Goal: Information Seeking & Learning: Learn about a topic

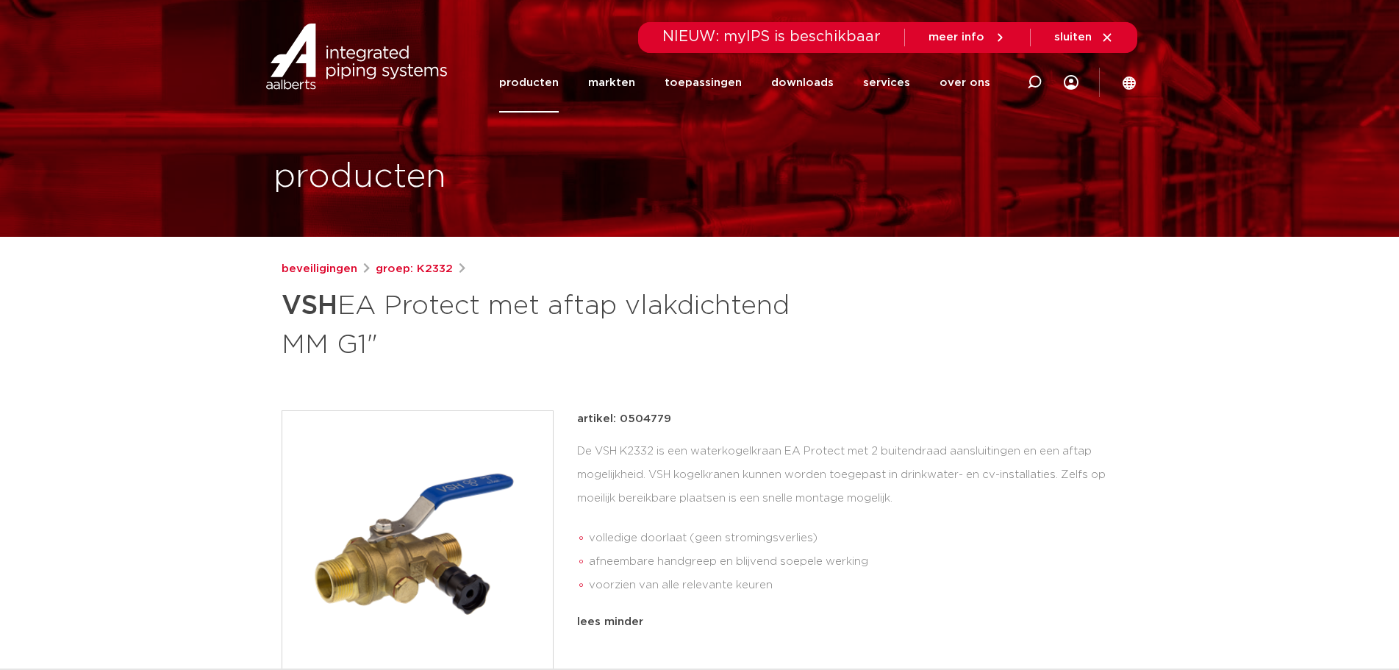
click at [542, 79] on link "producten" at bounding box center [529, 83] width 60 height 60
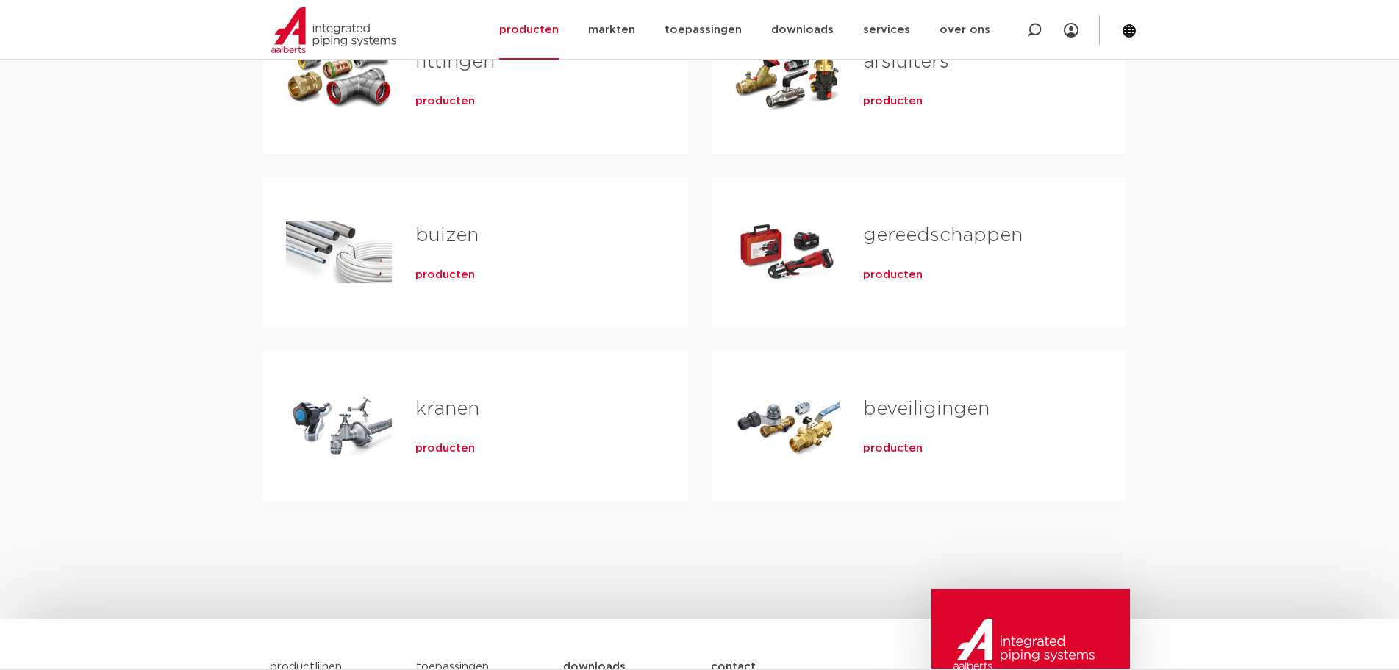
scroll to position [368, 0]
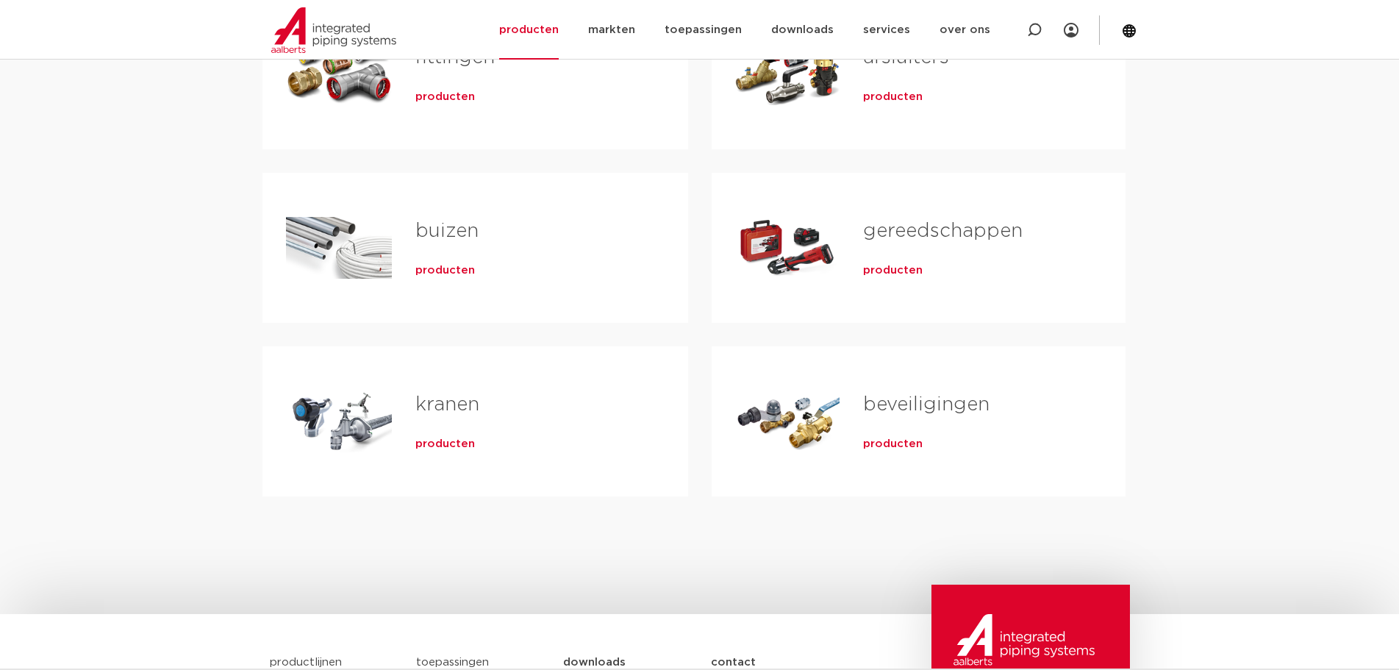
click at [912, 401] on link "beveiligingen" at bounding box center [926, 404] width 126 height 19
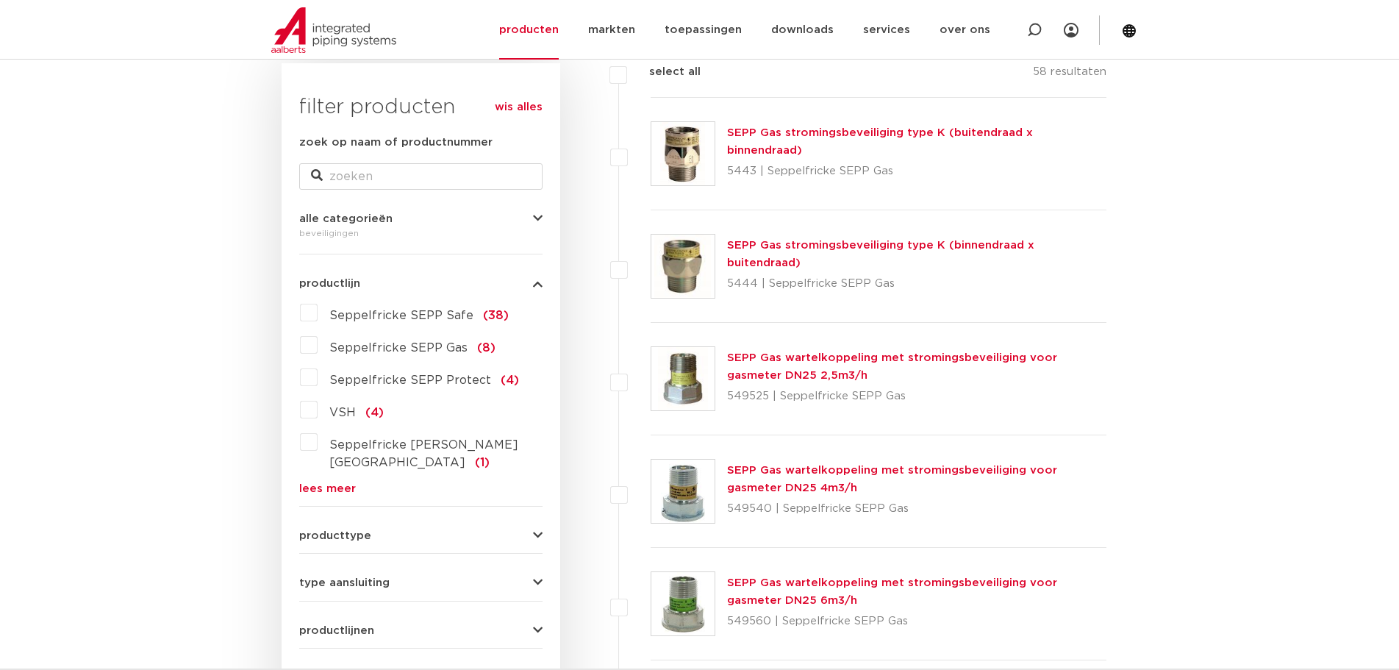
click at [541, 530] on icon "button" at bounding box center [538, 535] width 10 height 11
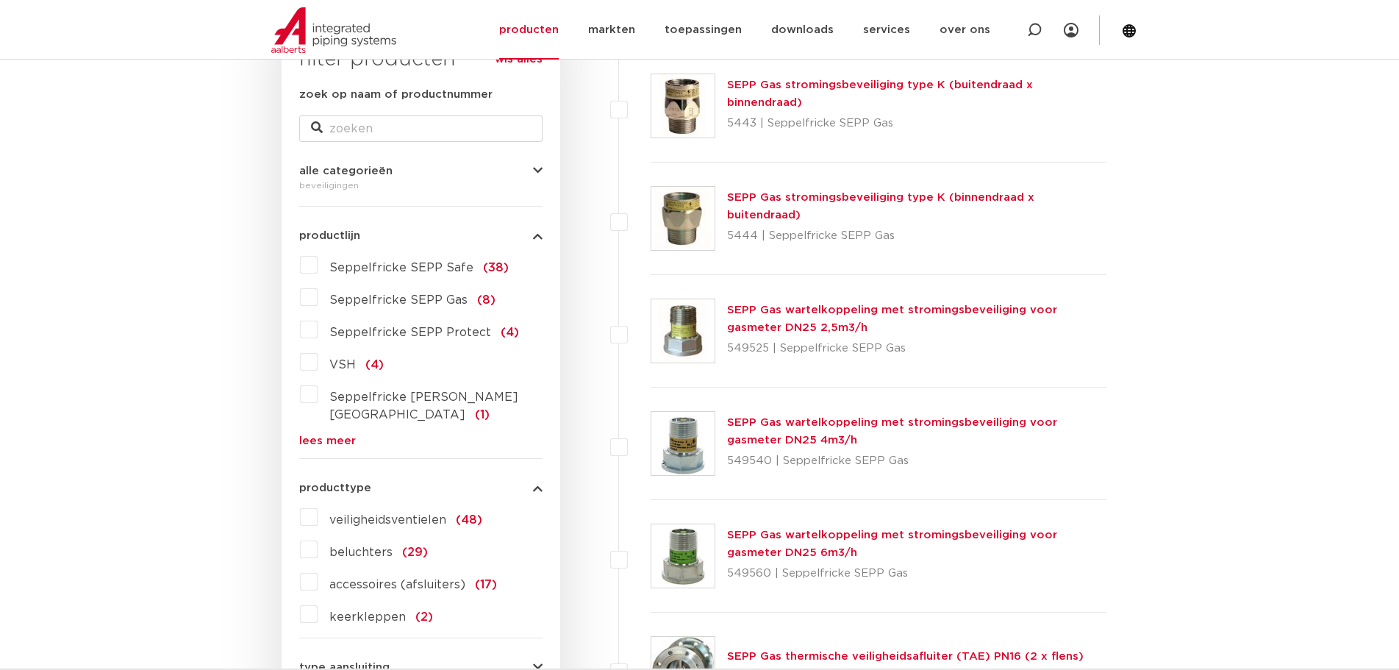
scroll to position [294, 0]
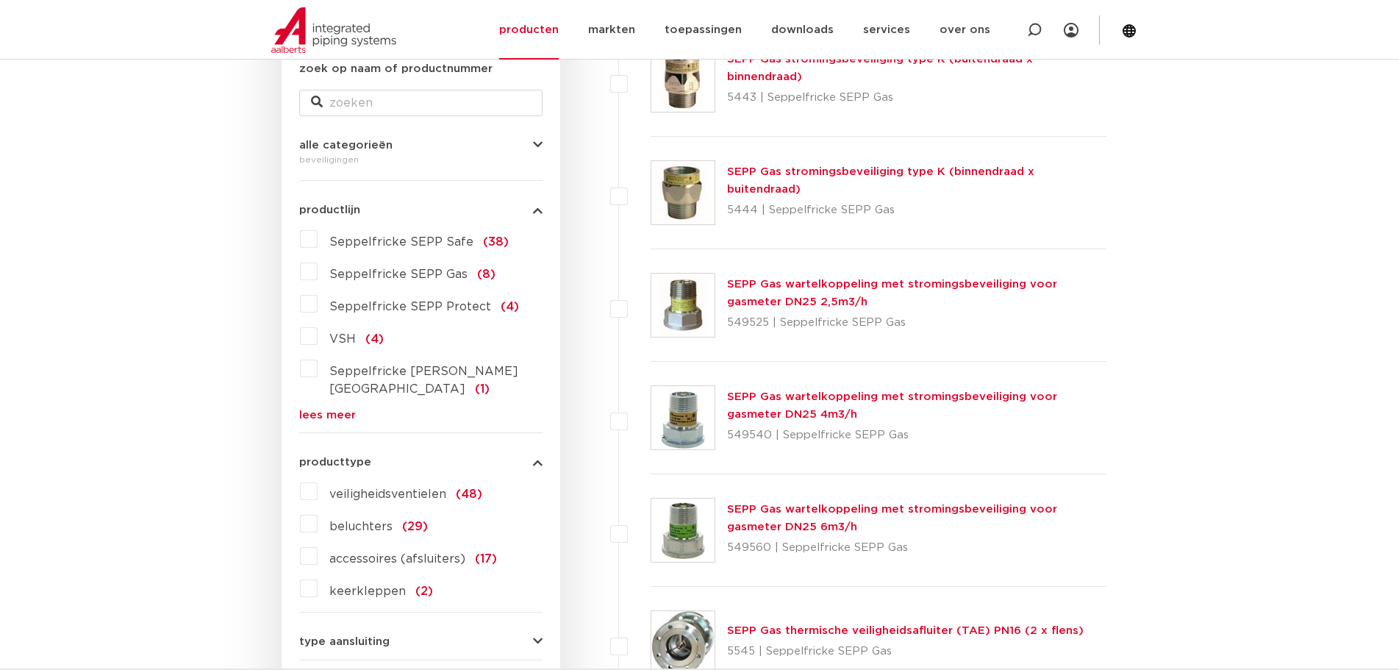
click at [318, 576] on label "keerkleppen (2)" at bounding box center [375, 588] width 115 height 24
click at [0, 0] on input "keerkleppen (2)" at bounding box center [0, 0] width 0 height 0
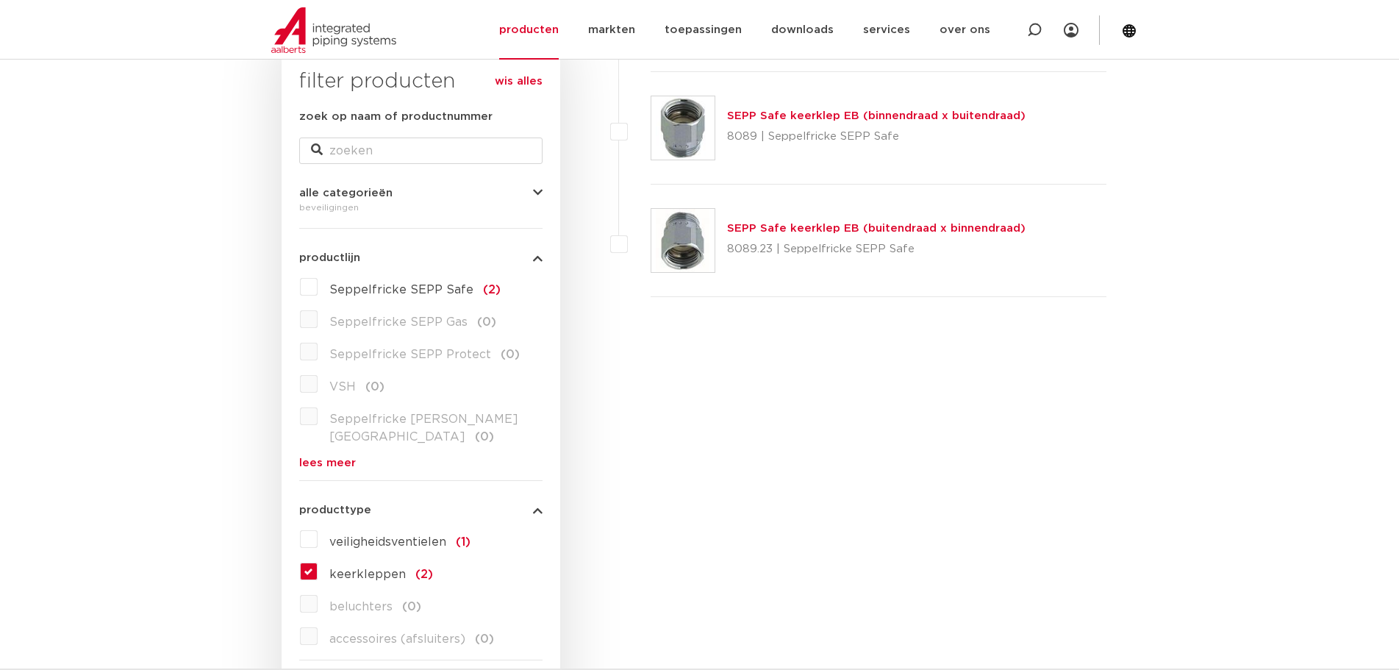
scroll to position [221, 0]
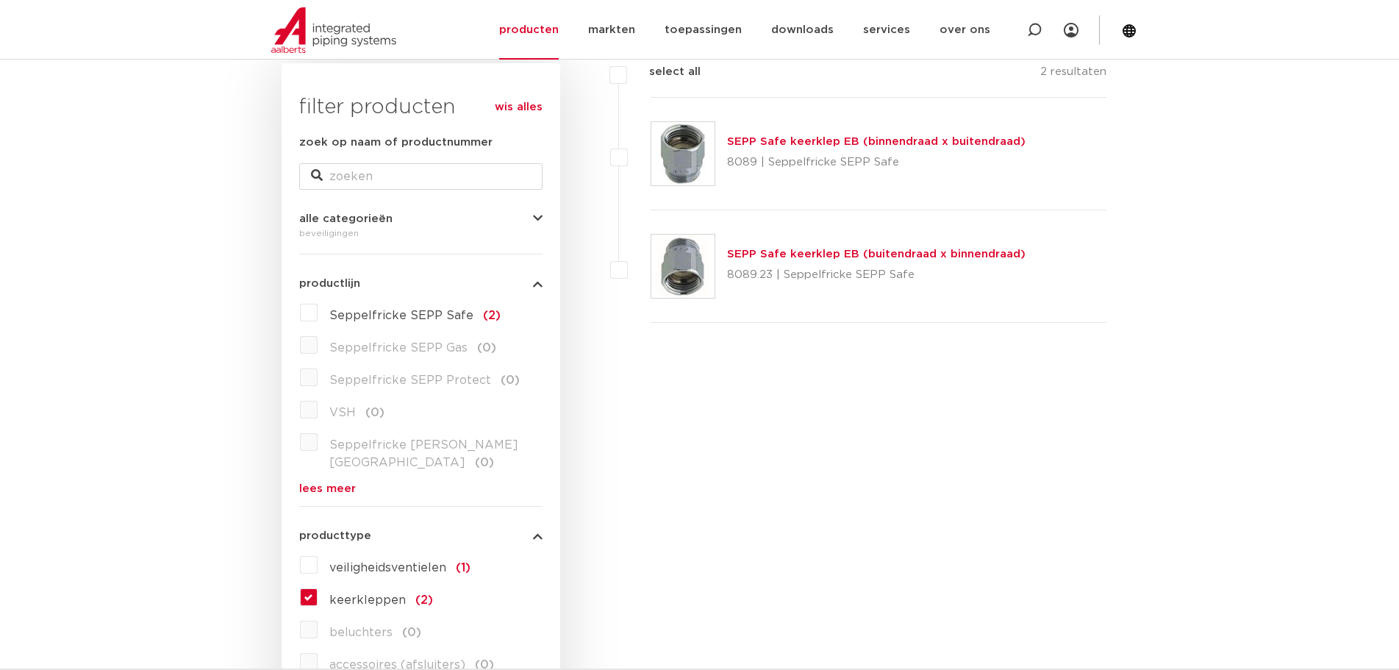
click at [318, 585] on label "keerkleppen (2)" at bounding box center [375, 597] width 115 height 24
click at [0, 0] on input "keerkleppen (2)" at bounding box center [0, 0] width 0 height 0
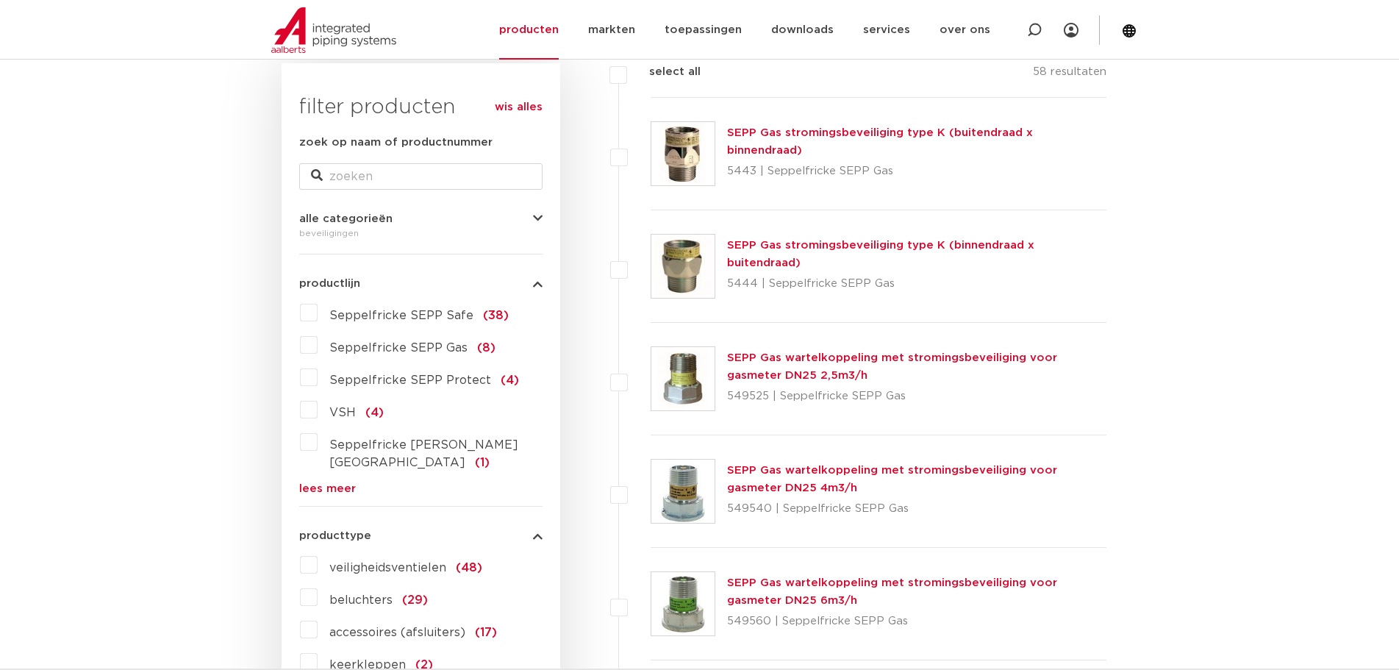
scroll to position [221, 0]
click at [318, 553] on label "veiligheidsventielen (48)" at bounding box center [400, 565] width 165 height 24
click at [0, 0] on input "veiligheidsventielen (48)" at bounding box center [0, 0] width 0 height 0
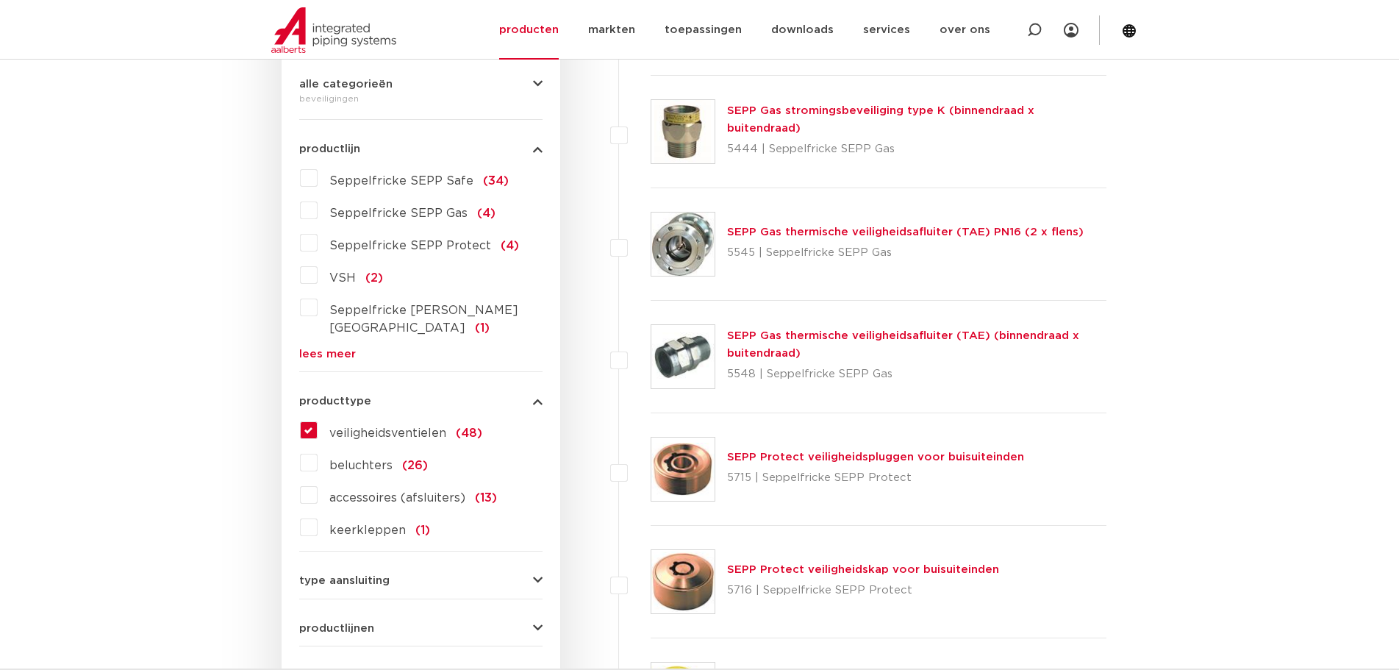
scroll to position [368, 0]
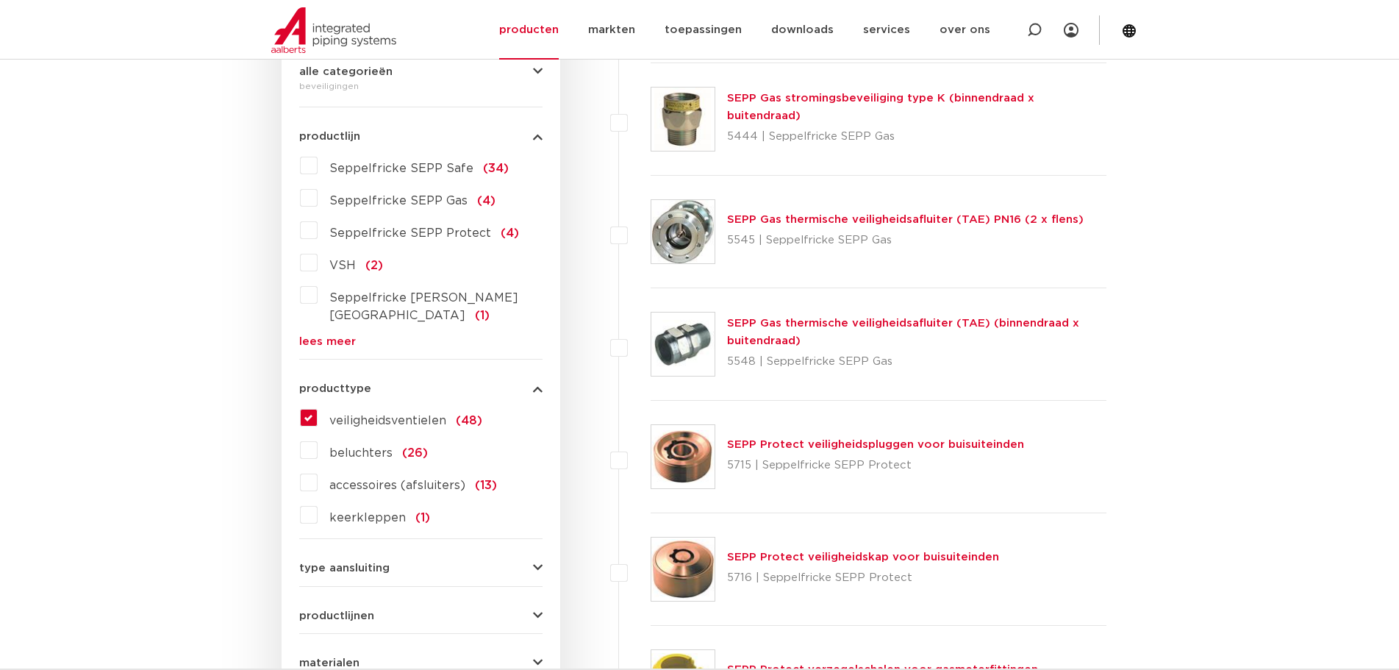
click at [318, 406] on label "veiligheidsventielen (48)" at bounding box center [400, 418] width 165 height 24
click at [0, 0] on input "veiligheidsventielen (48)" at bounding box center [0, 0] width 0 height 0
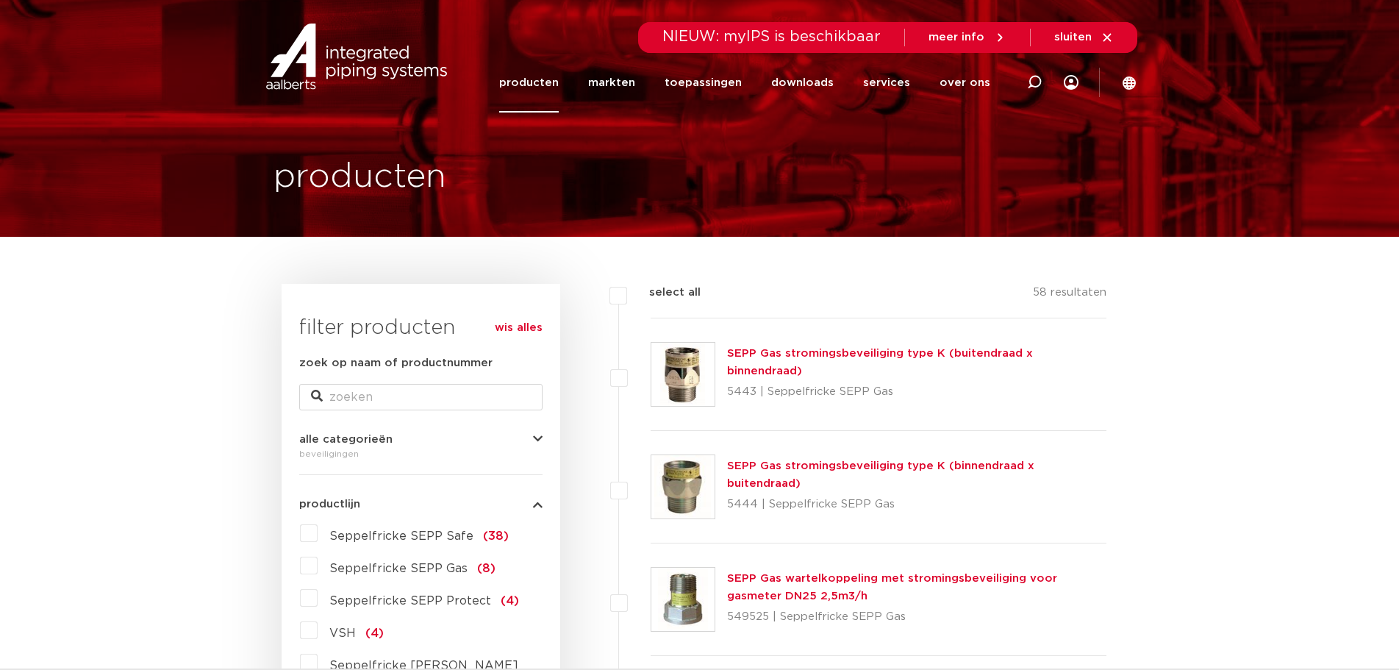
click at [535, 437] on icon "button" at bounding box center [538, 439] width 10 height 11
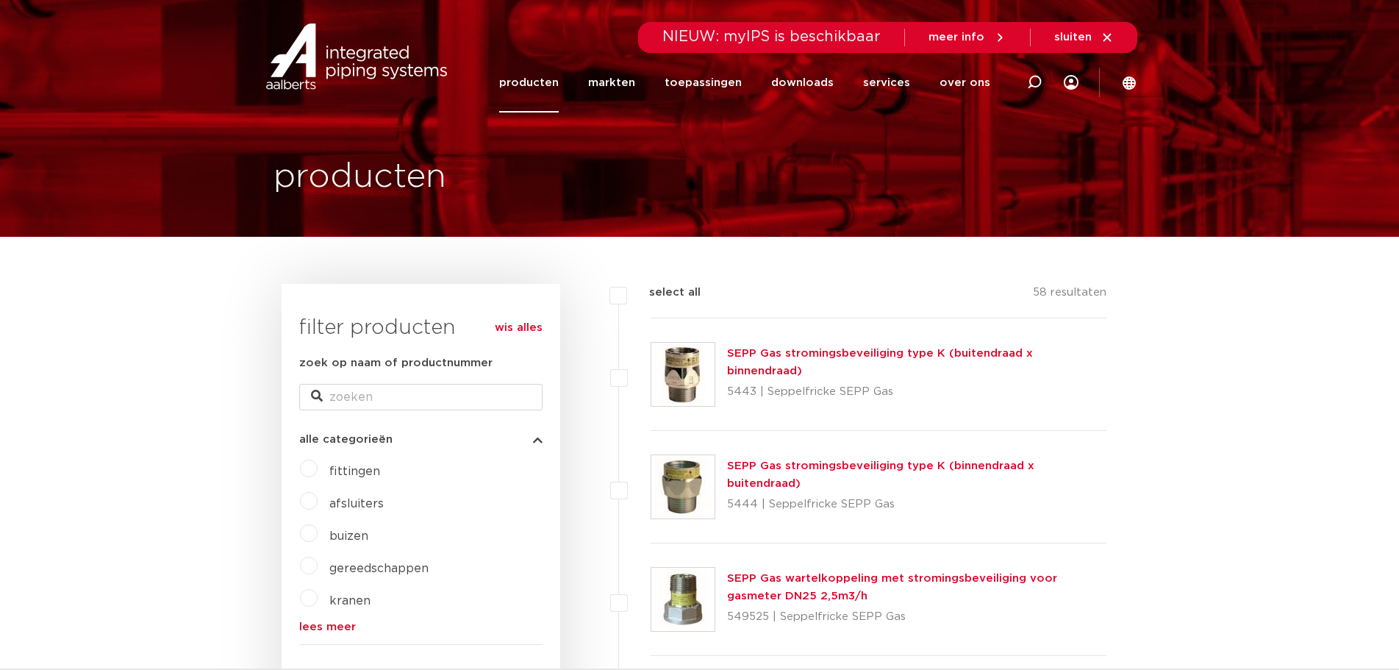
click at [318, 501] on label "afsluiters" at bounding box center [351, 501] width 66 height 24
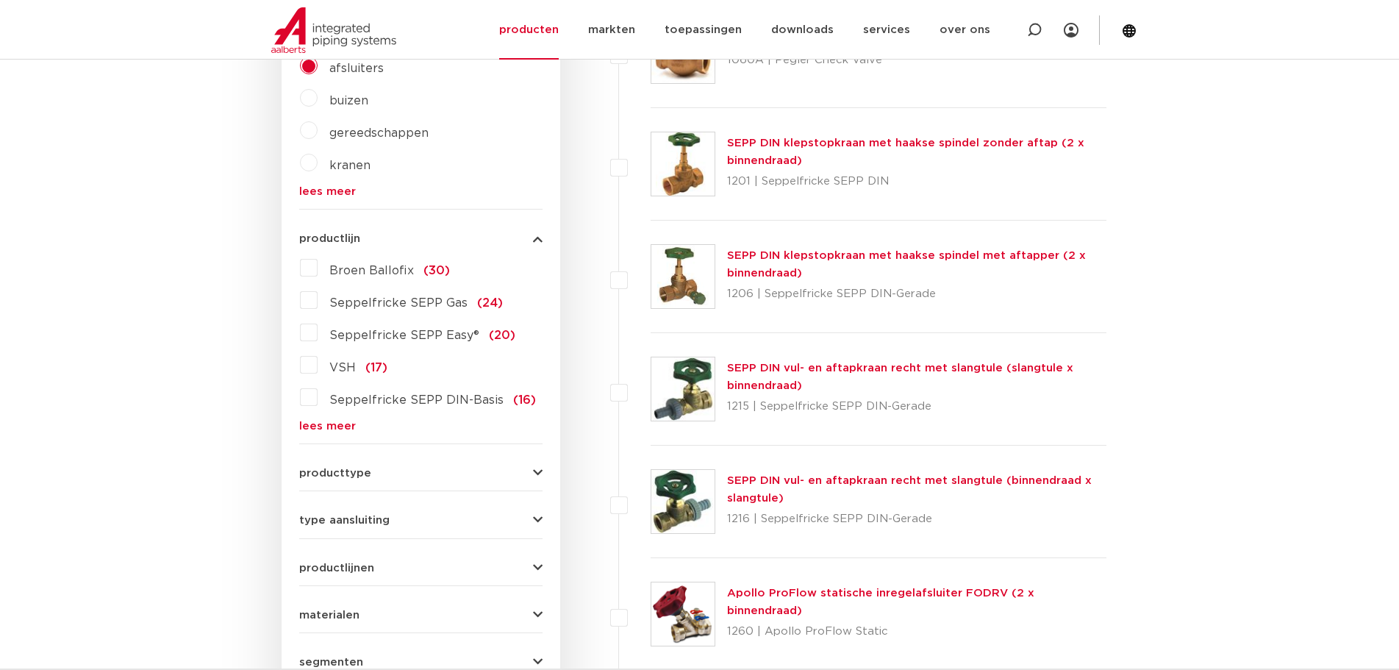
scroll to position [441, 0]
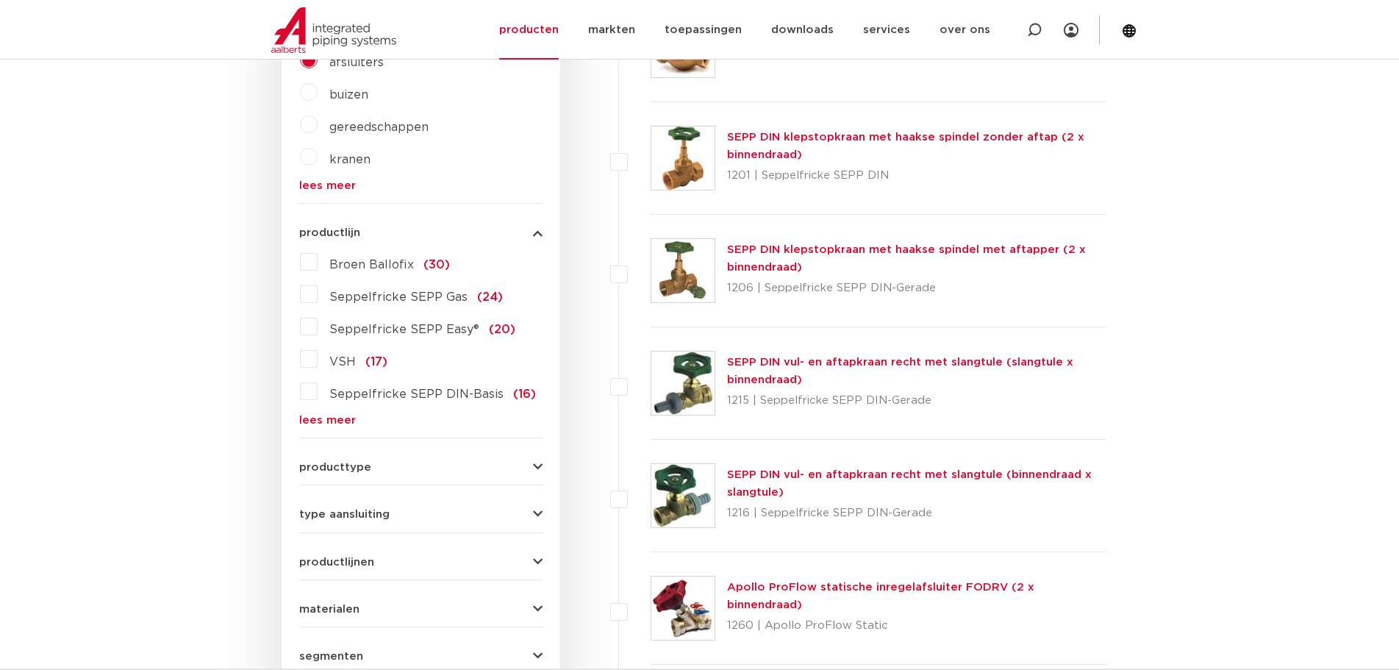
click at [537, 464] on icon "button" at bounding box center [538, 467] width 10 height 11
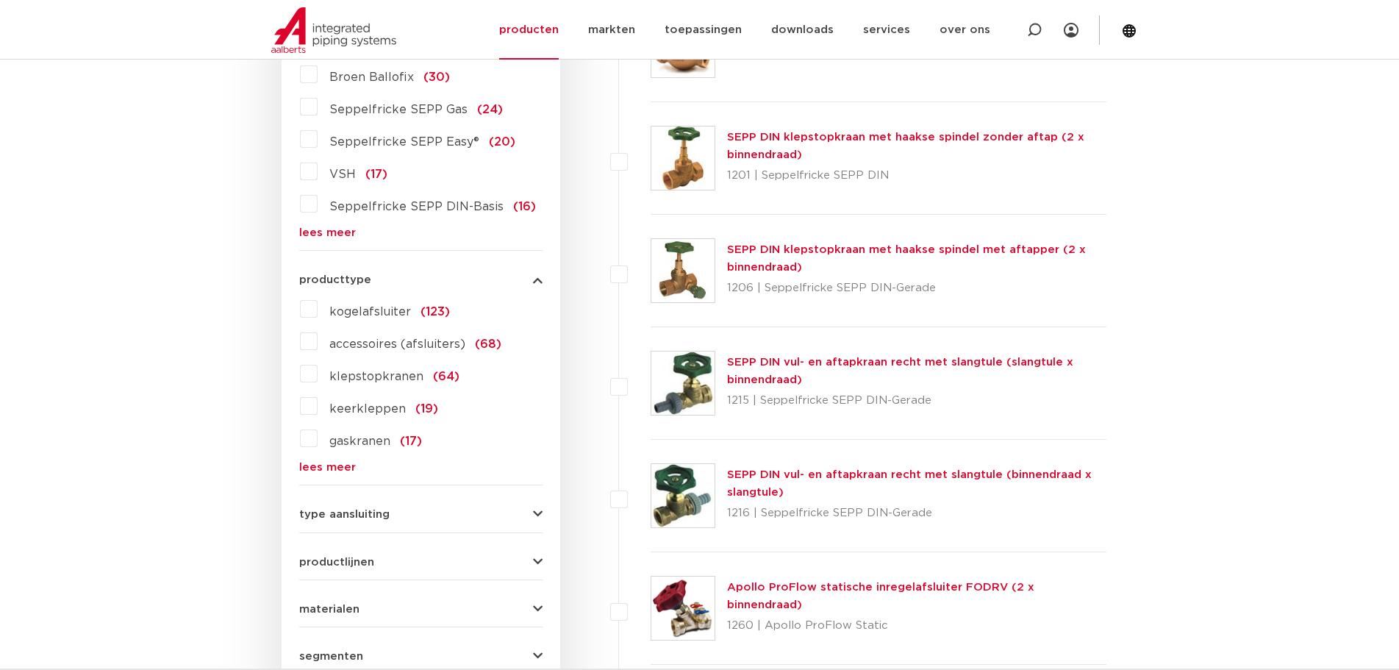
click at [318, 306] on label "kogelafsluiter (123)" at bounding box center [384, 309] width 132 height 24
click at [0, 0] on input "kogelafsluiter (123)" at bounding box center [0, 0] width 0 height 0
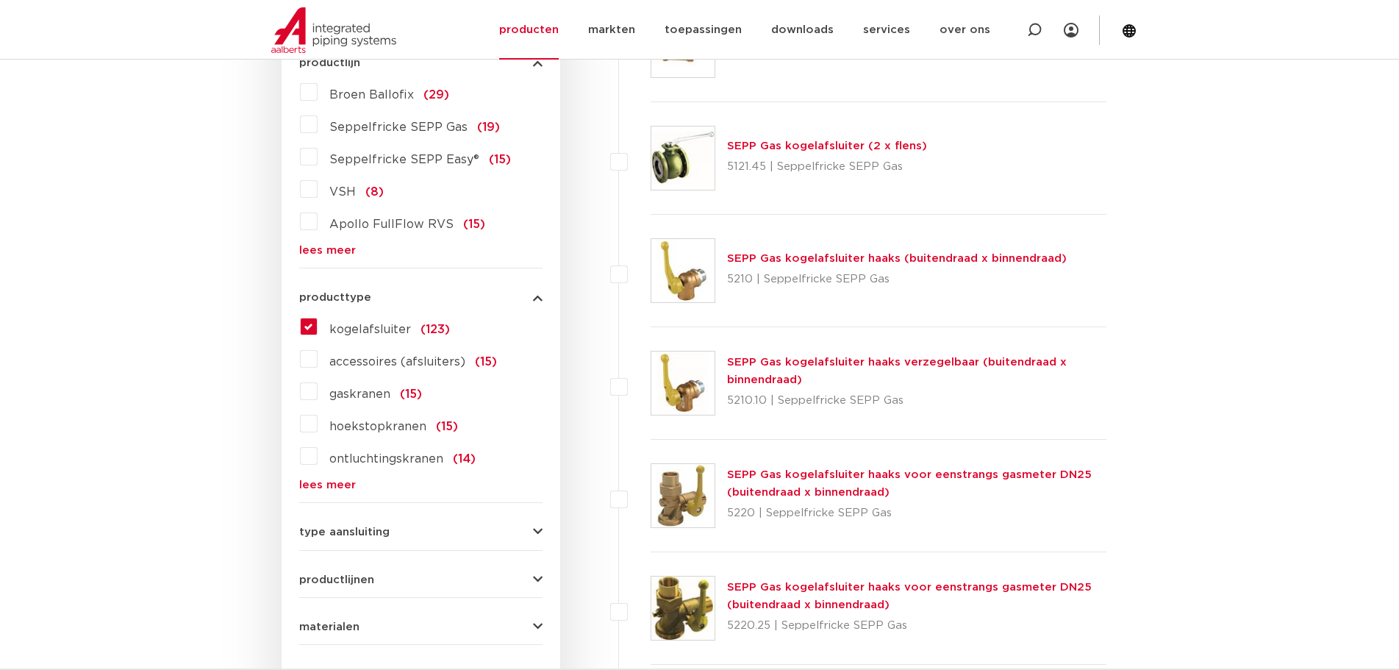
scroll to position [441, 0]
click at [529, 525] on div "type aansluiting press (42) G - binnendraad gas cilindrisch (BSPP) (46) G - bui…" at bounding box center [420, 526] width 243 height 23
click at [541, 532] on icon "button" at bounding box center [538, 531] width 10 height 11
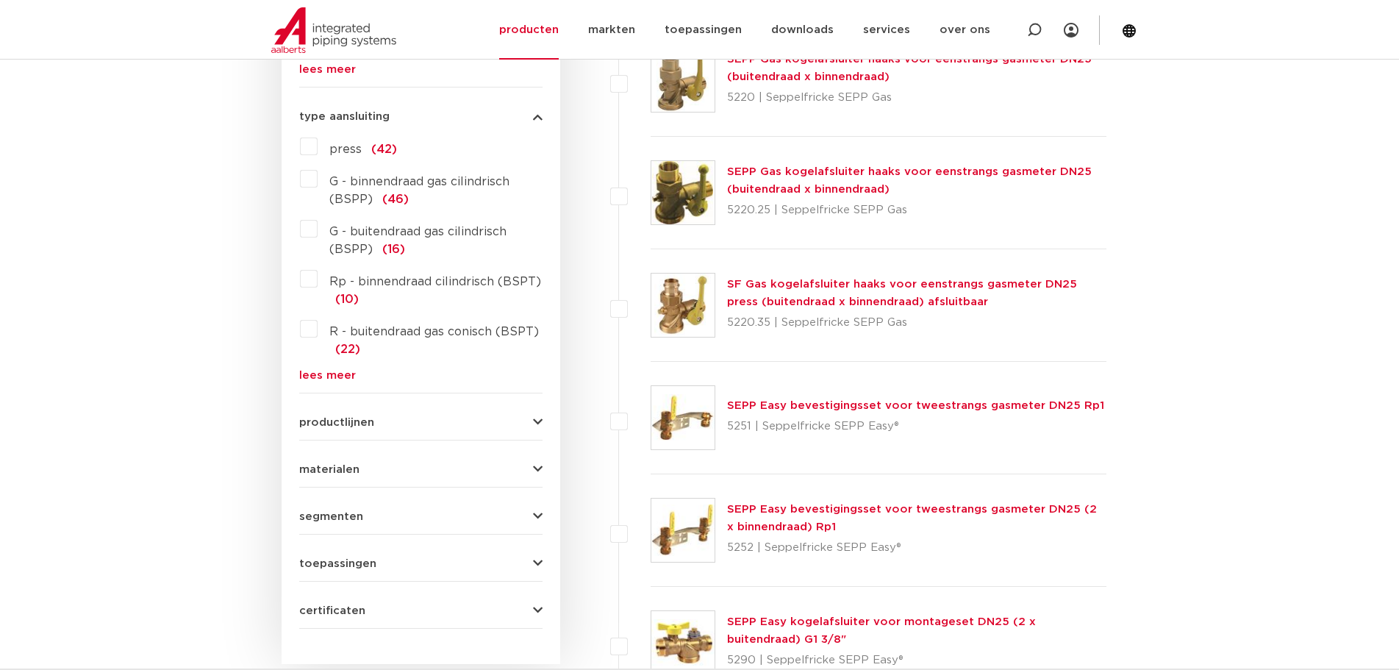
scroll to position [882, 0]
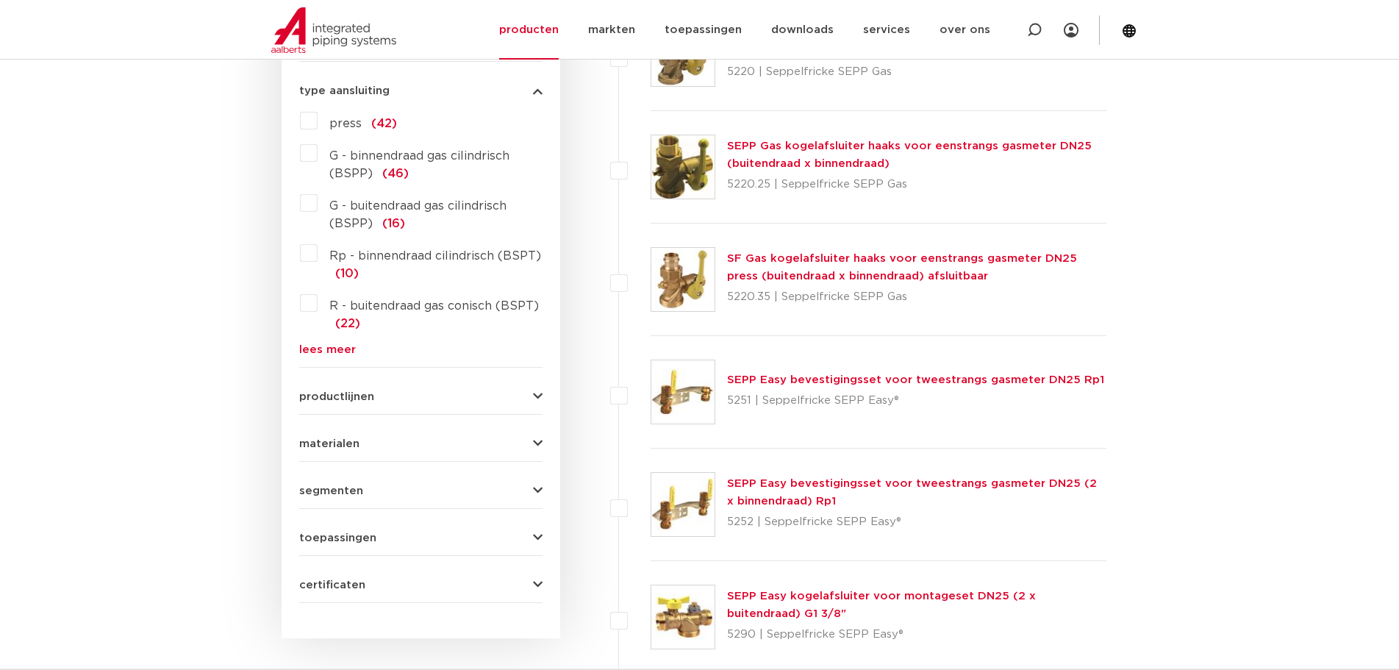
click at [540, 537] on icon "button" at bounding box center [538, 537] width 10 height 11
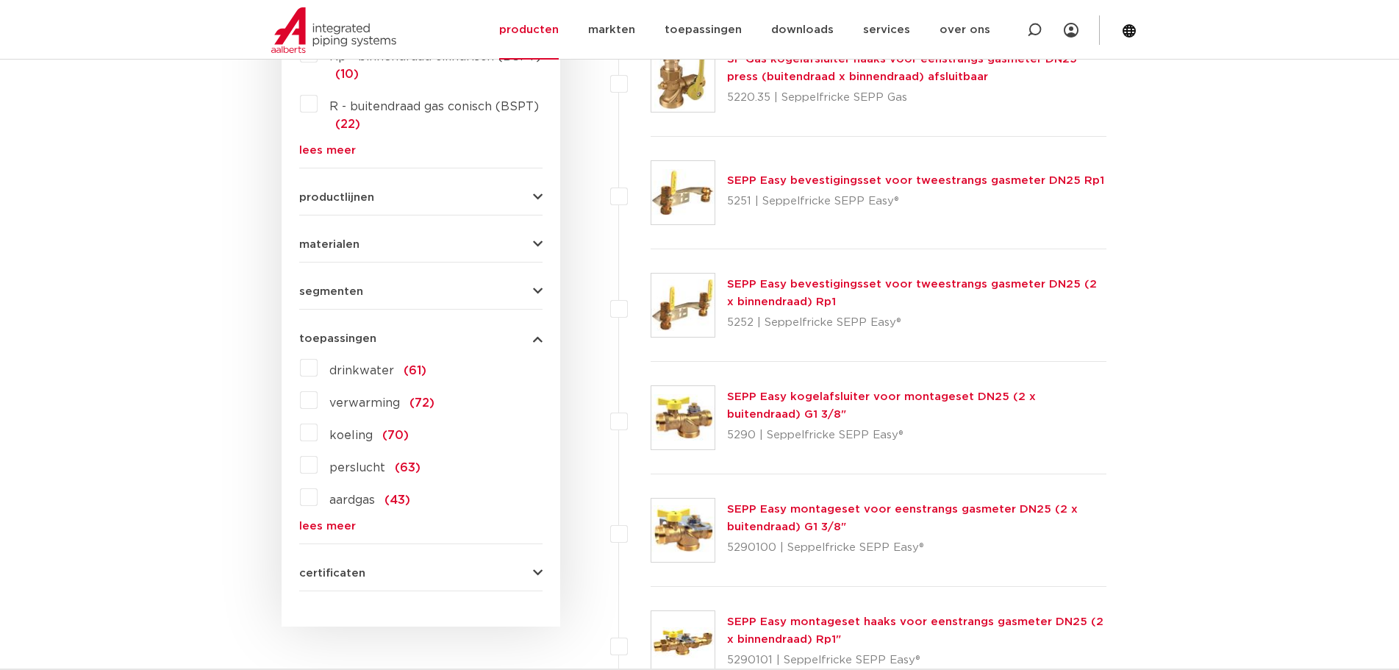
scroll to position [1103, 0]
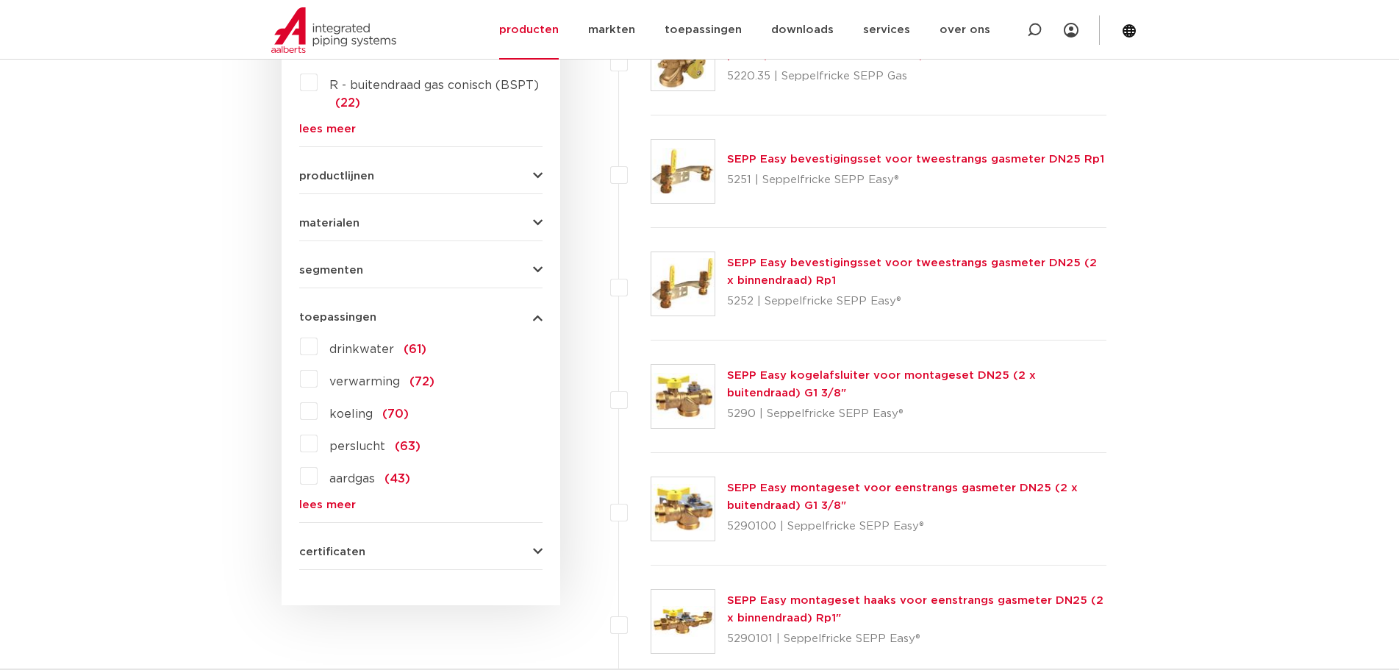
click at [528, 550] on button "certificaten" at bounding box center [420, 551] width 243 height 11
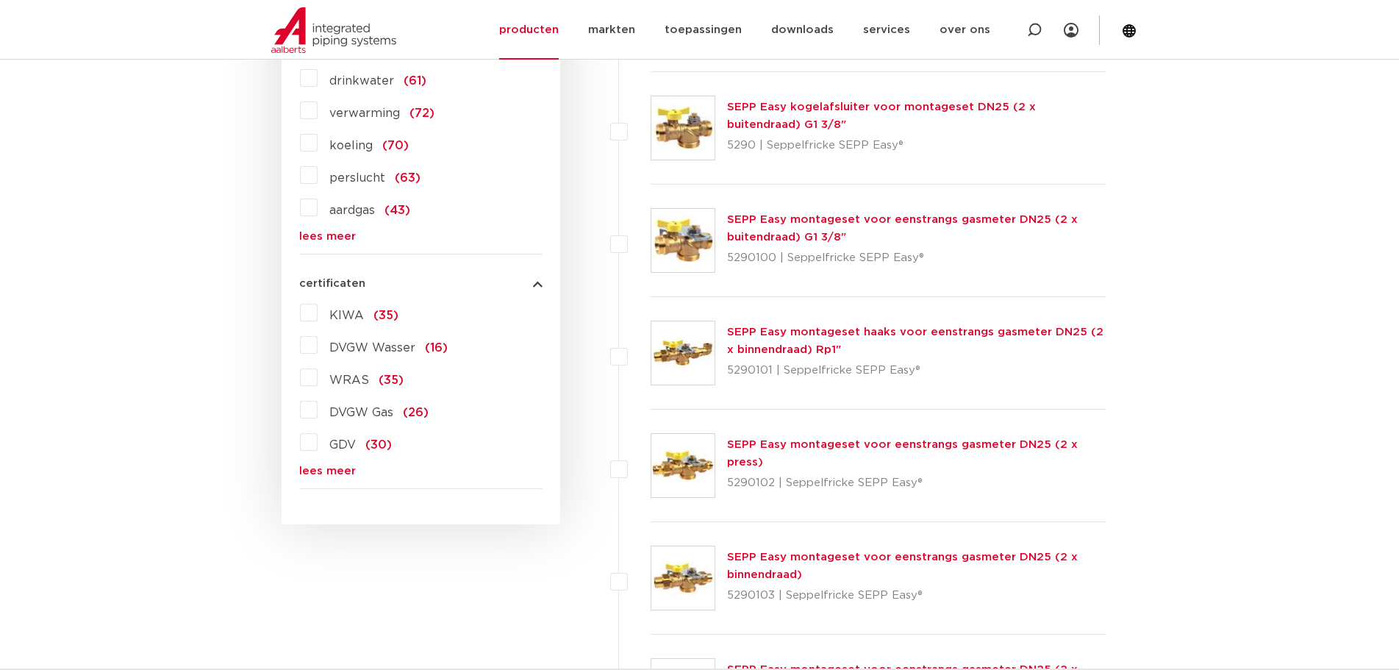
scroll to position [1397, 0]
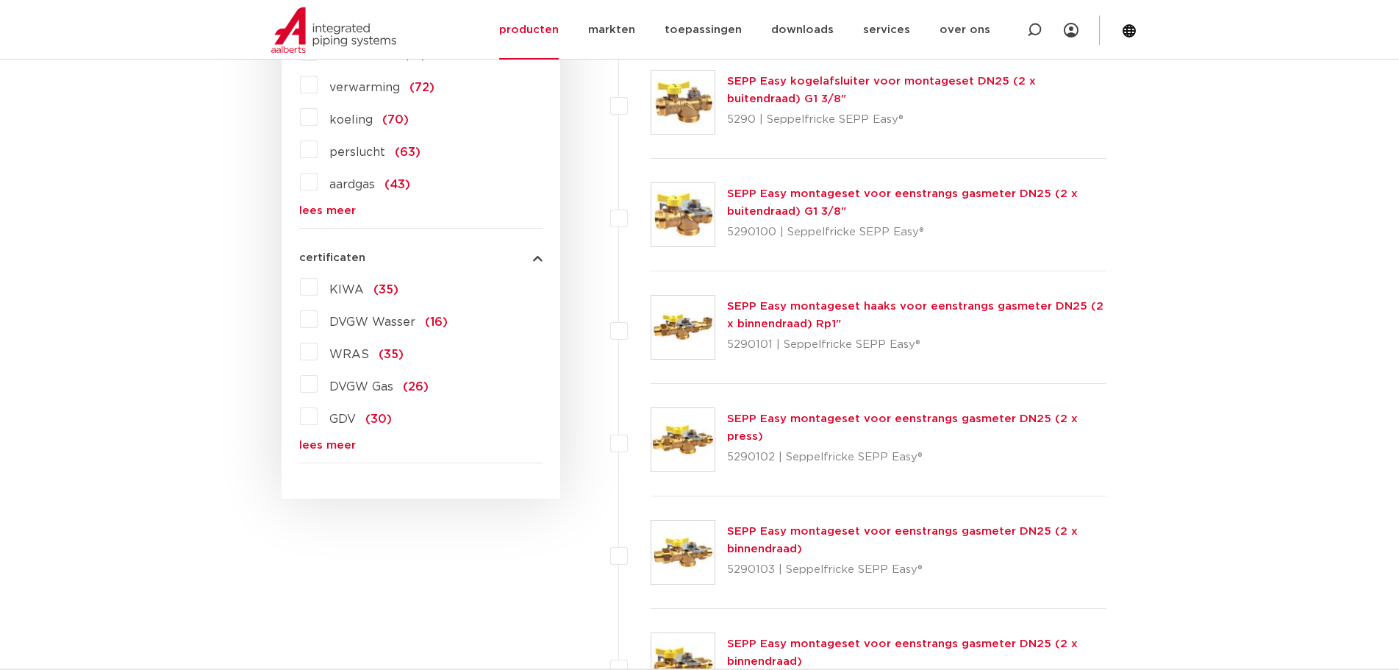
click at [318, 282] on label "KIWA (35)" at bounding box center [358, 287] width 81 height 24
click at [0, 0] on input "KIWA (35)" at bounding box center [0, 0] width 0 height 0
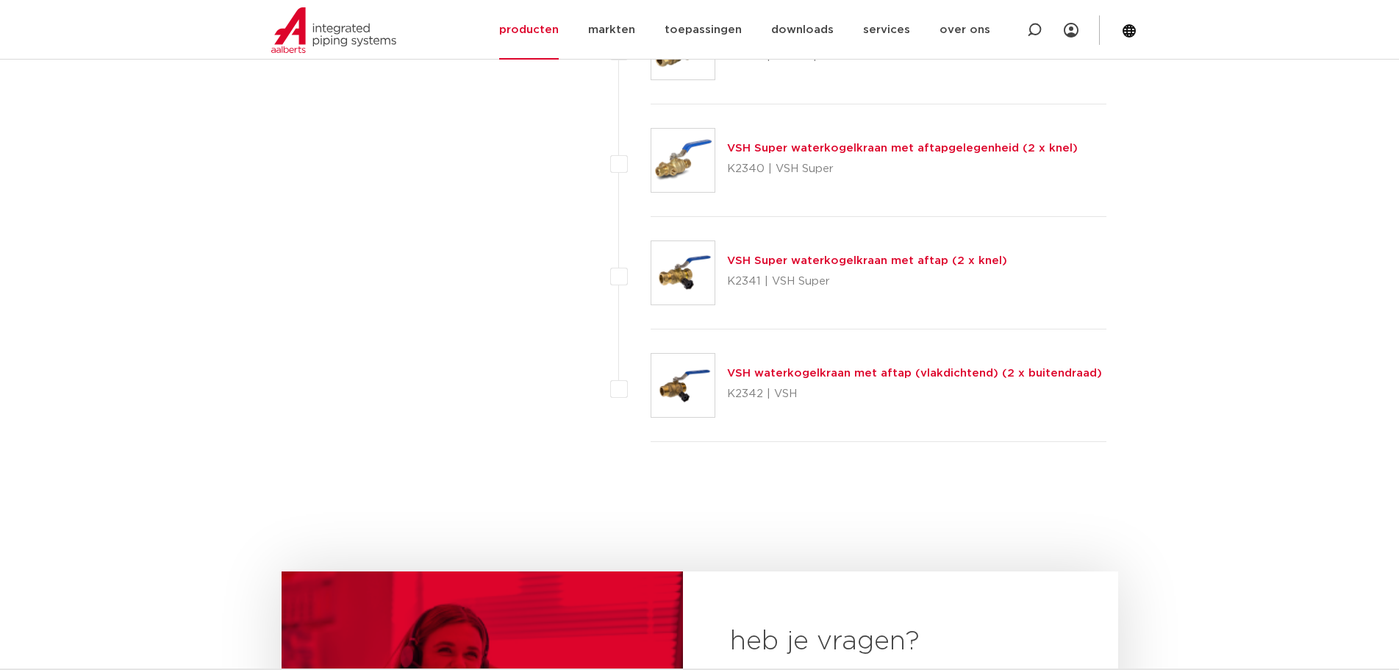
scroll to position [3823, 0]
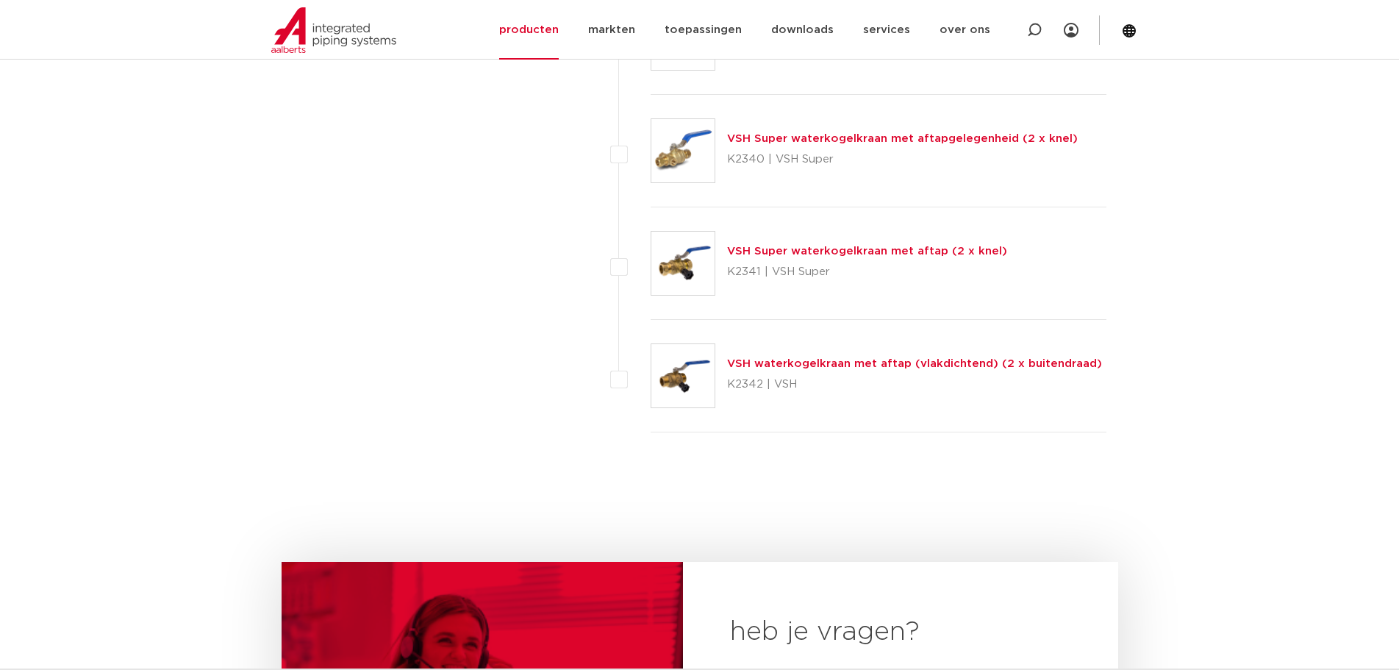
click at [819, 364] on link "VSH waterkogelkraan met aftap (vlakdichtend) (2 x buitendraad)" at bounding box center [914, 363] width 375 height 11
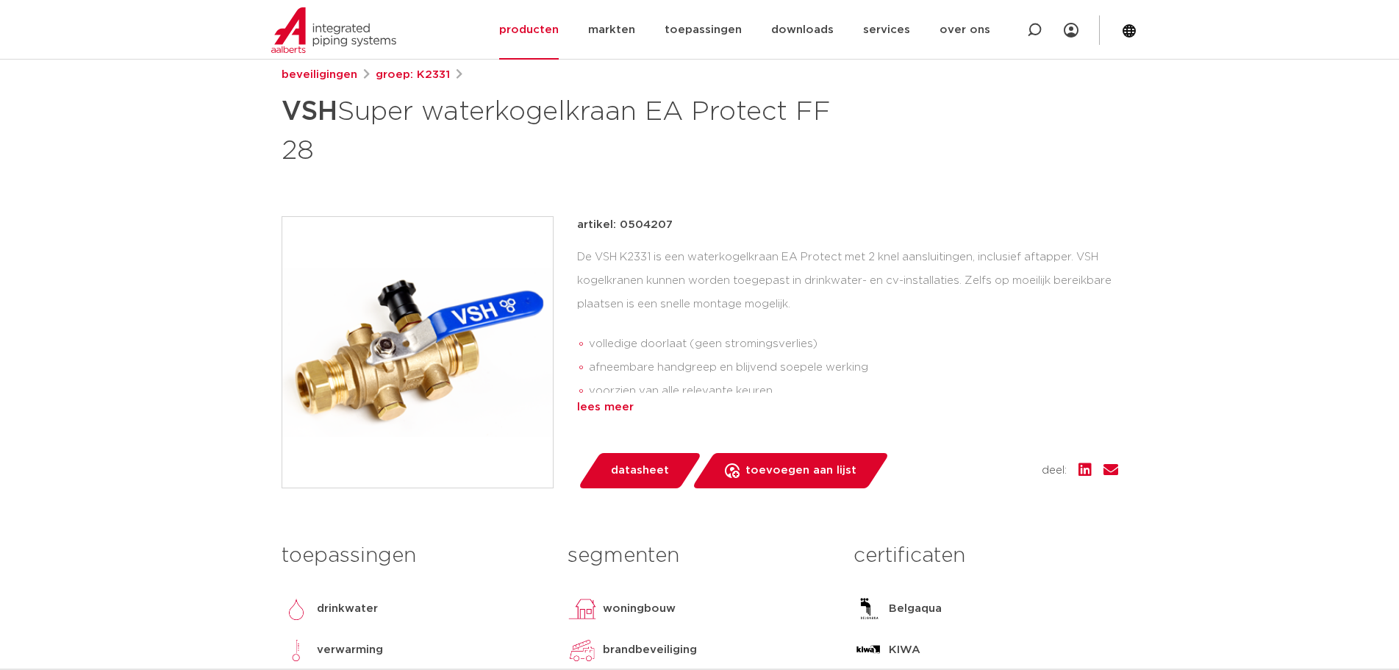
scroll to position [221, 0]
